Goal: Obtain resource: Download file/media

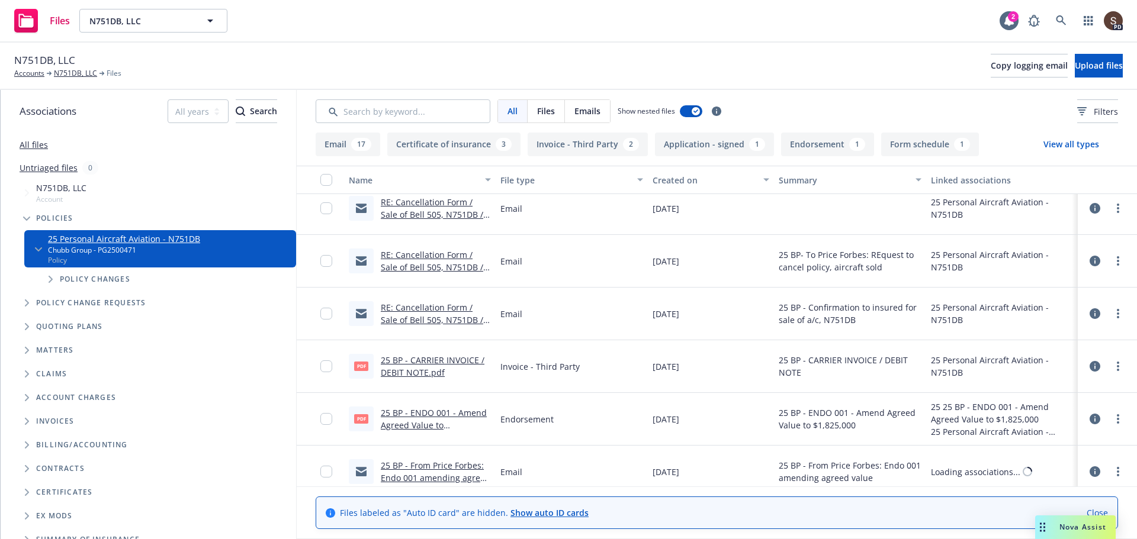
scroll to position [533, 0]
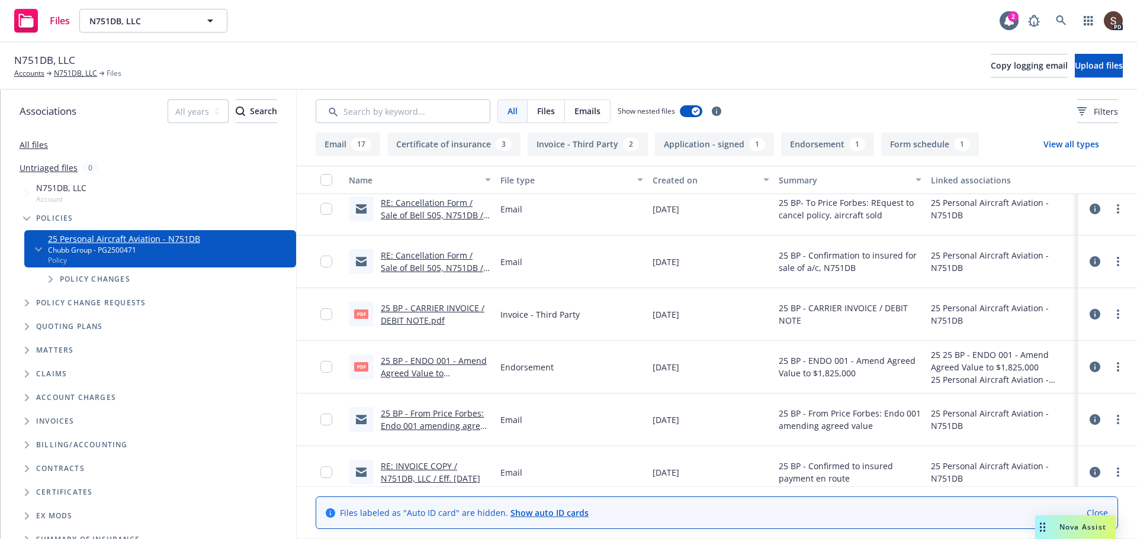
click at [449, 311] on link "25 BP - CARRIER INVOICE / DEBIT NOTE.pdf" at bounding box center [433, 315] width 104 height 24
click at [81, 73] on link "N751DB, LLC" at bounding box center [75, 73] width 43 height 11
